Goal: Transaction & Acquisition: Purchase product/service

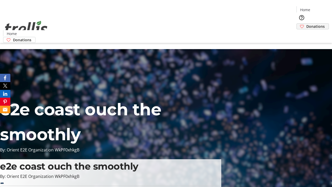
click at [306, 24] on span "Donations" at bounding box center [315, 26] width 18 height 5
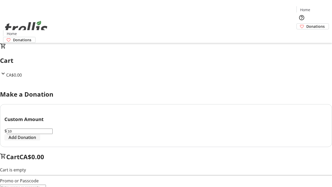
click at [36, 140] on span "Add Donation" at bounding box center [23, 137] width 28 height 6
